Goal: Find specific page/section

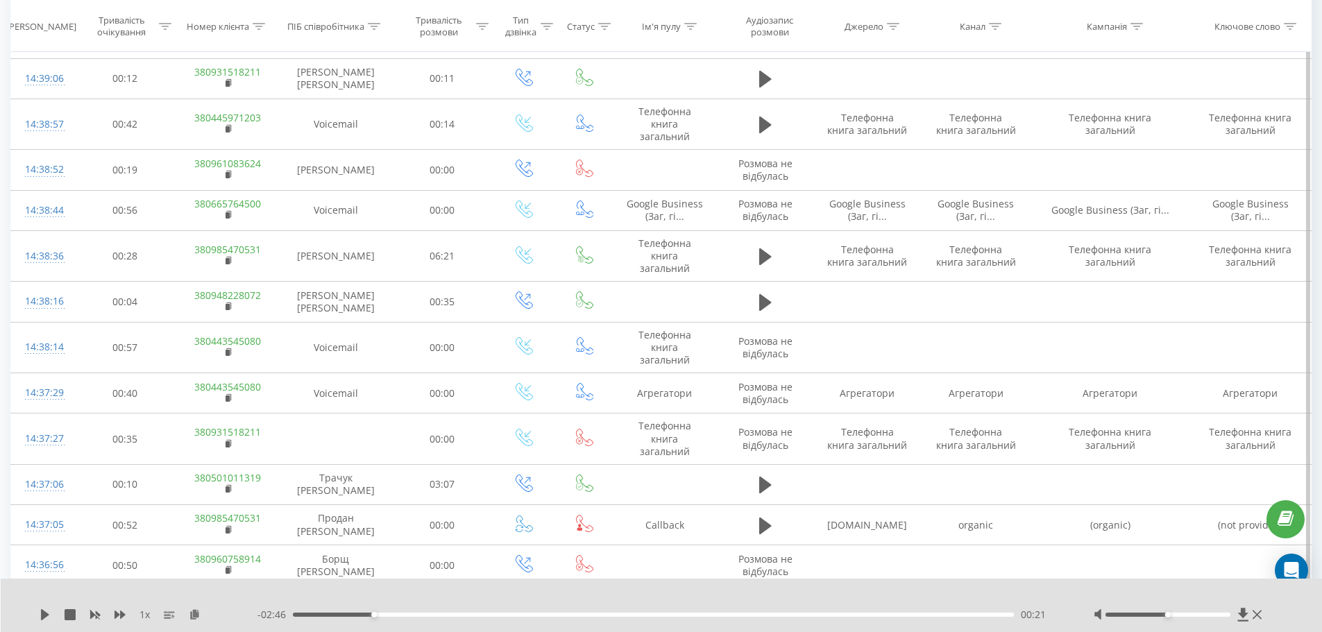
scroll to position [980, 0]
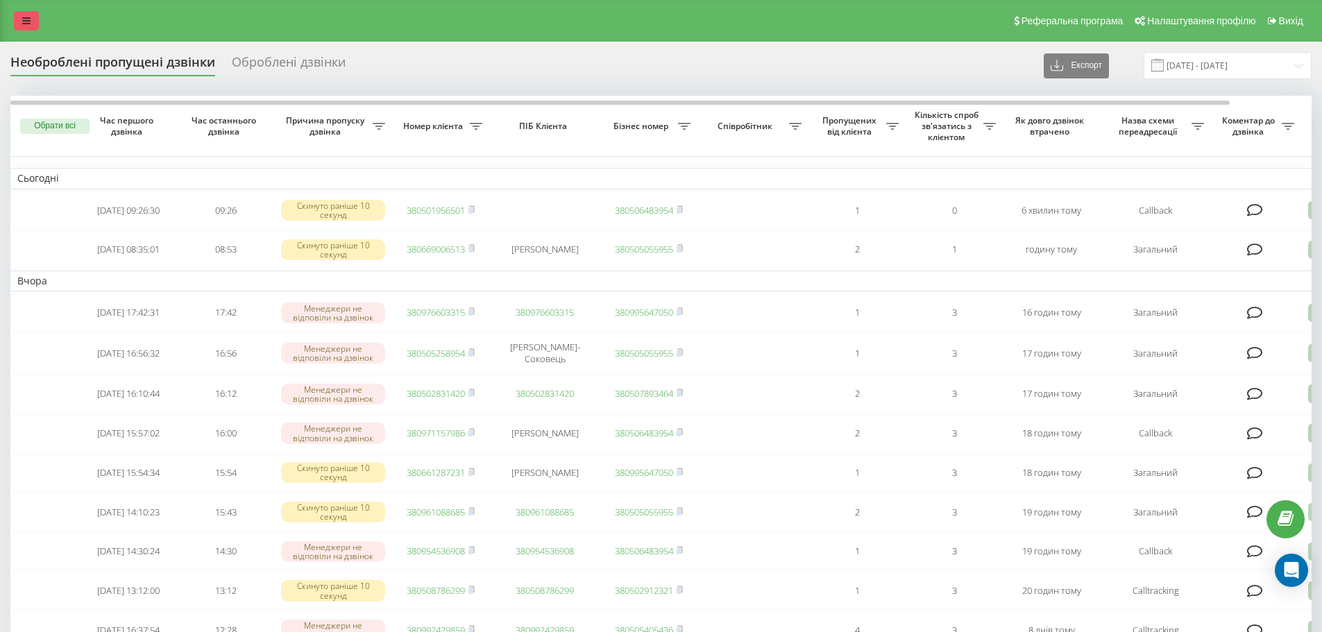
click at [29, 24] on icon at bounding box center [26, 21] width 8 height 10
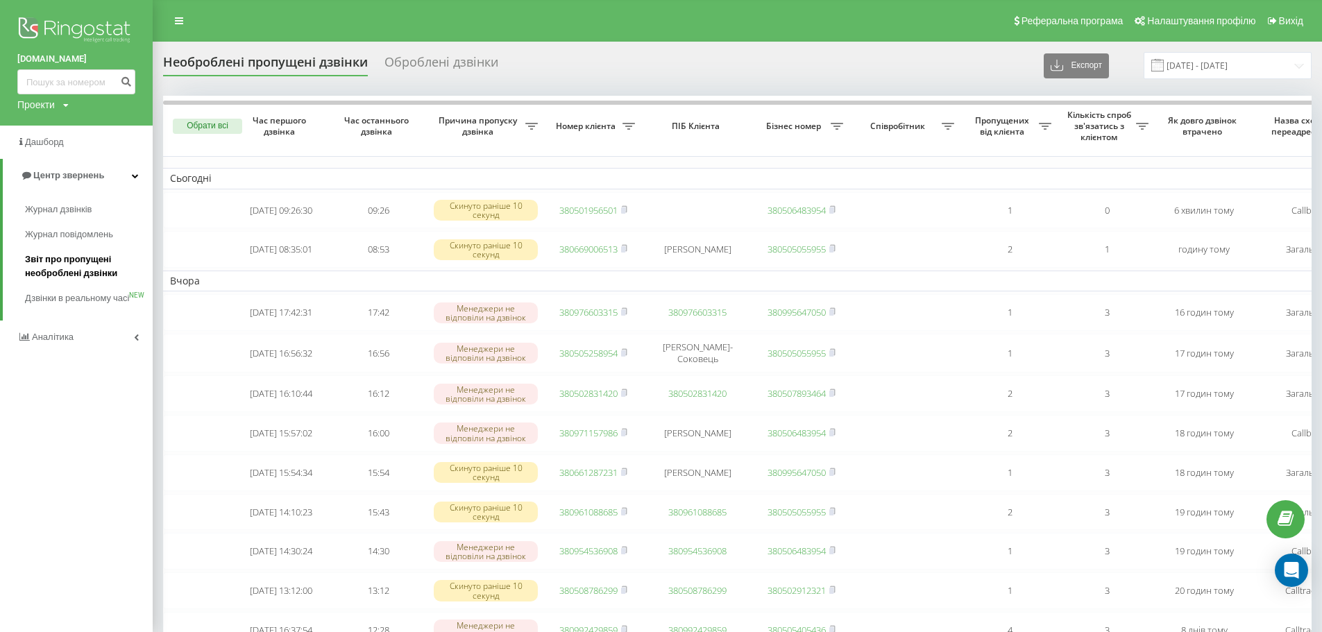
click at [56, 265] on span "Звіт про пропущені необроблені дзвінки" at bounding box center [85, 267] width 121 height 28
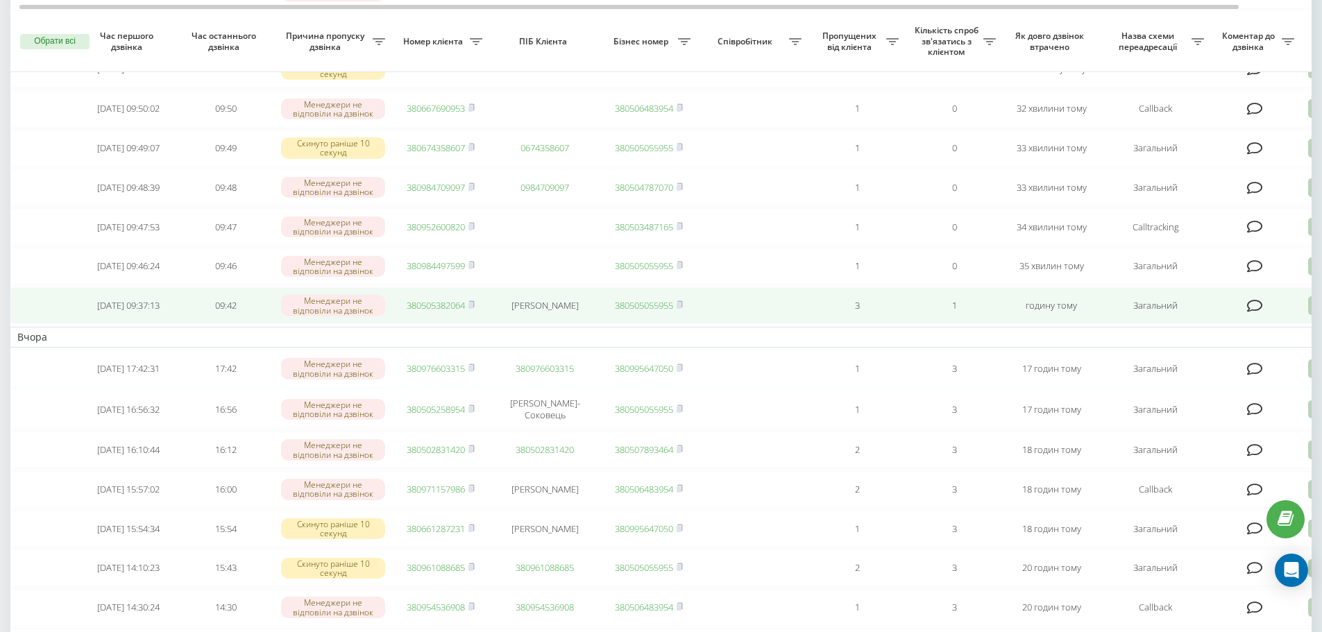
scroll to position [347, 0]
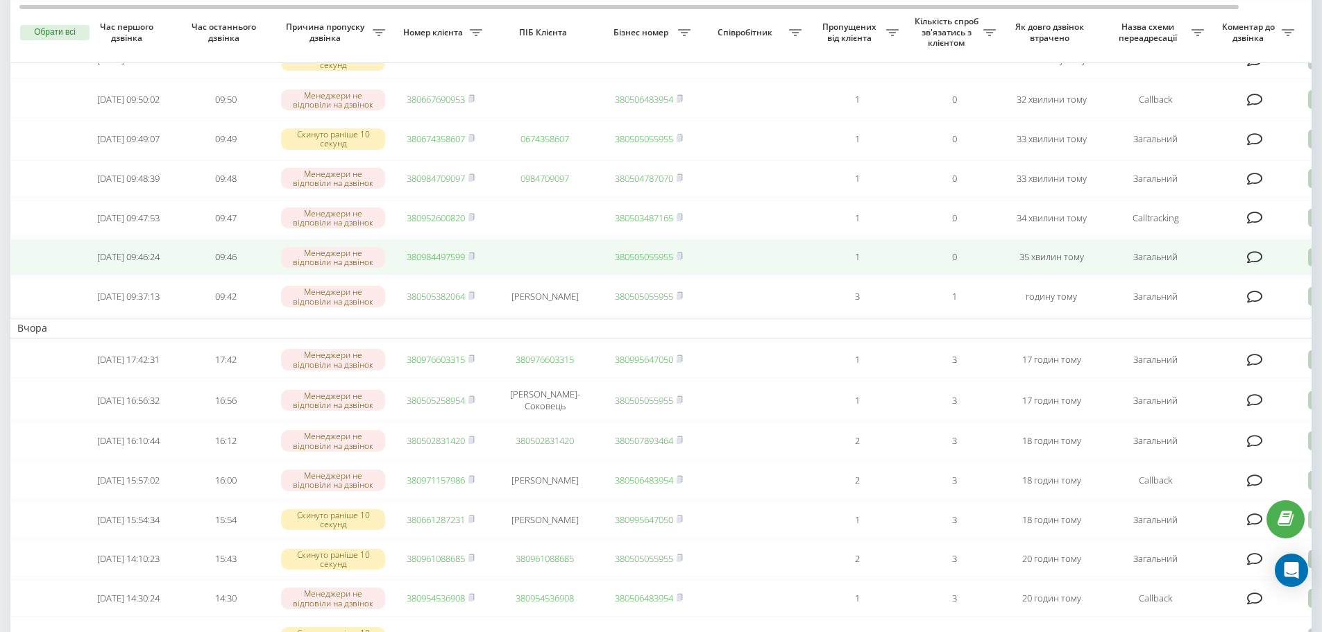
click at [445, 268] on td "380984497599" at bounding box center [440, 257] width 97 height 37
click at [445, 263] on link "380984497599" at bounding box center [436, 256] width 58 height 12
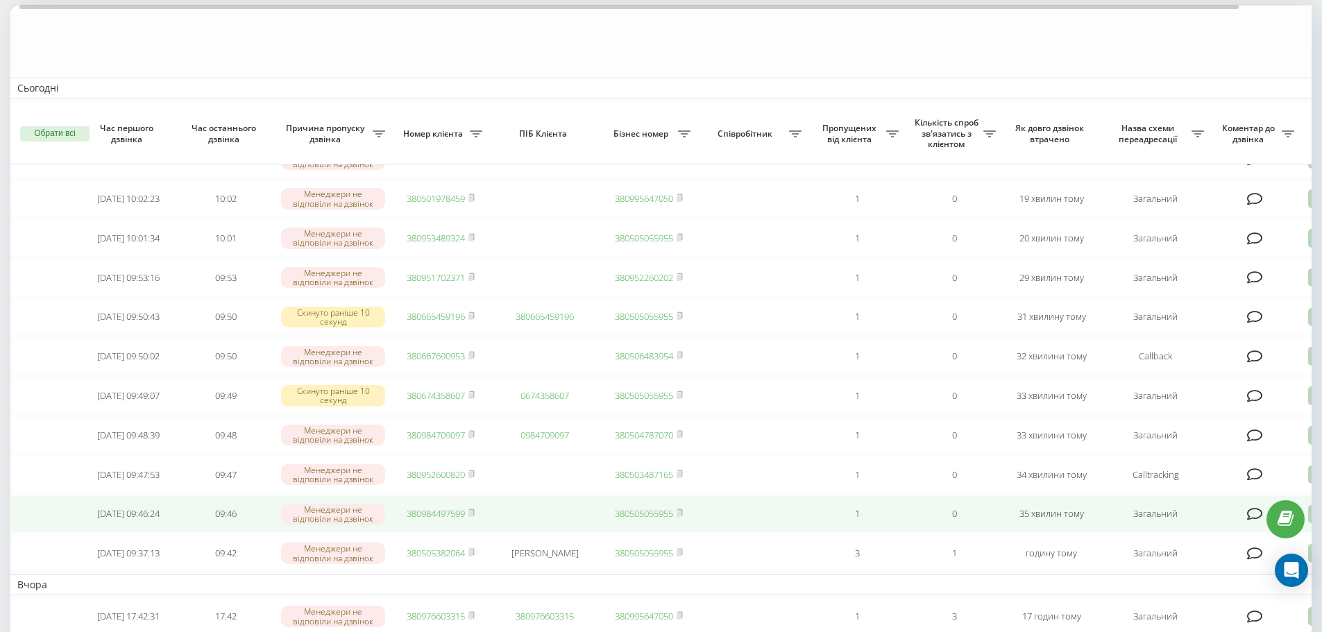
scroll to position [208, 0]
